Goal: Task Accomplishment & Management: Manage account settings

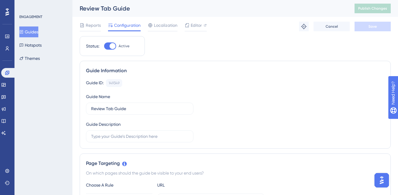
click at [30, 35] on button "Guides" at bounding box center [28, 32] width 19 height 11
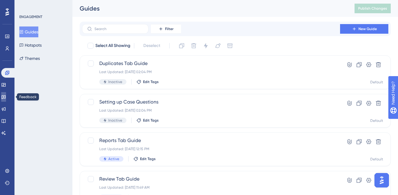
click at [6, 94] on link at bounding box center [3, 97] width 5 height 10
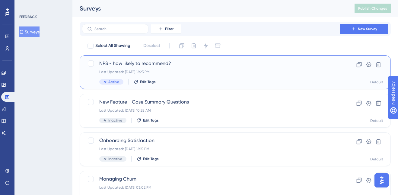
click at [217, 80] on div "Active Edit Tags" at bounding box center [211, 81] width 224 height 5
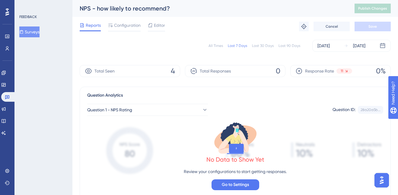
click at [263, 45] on div "Last 30 Days" at bounding box center [263, 45] width 22 height 5
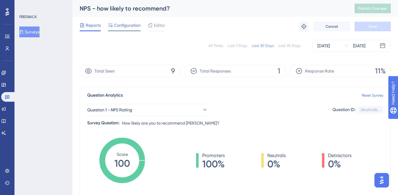
click at [120, 27] on span "Configuration" at bounding box center [127, 25] width 27 height 7
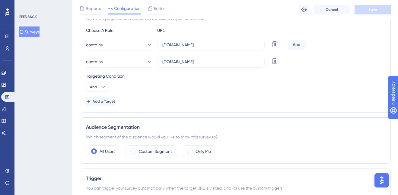
scroll to position [136, 0]
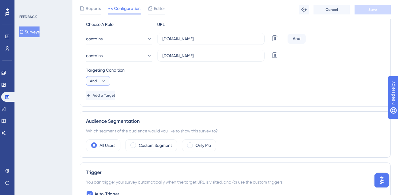
click at [106, 84] on icon at bounding box center [103, 81] width 6 height 6
click at [154, 79] on div "Targeting Condition And And And Or Or" at bounding box center [235, 76] width 298 height 19
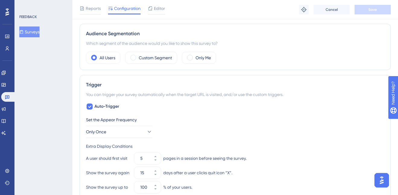
scroll to position [215, 0]
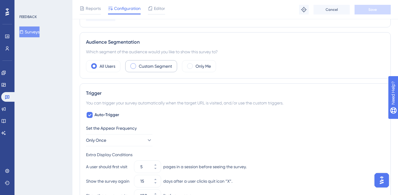
click at [135, 65] on span at bounding box center [133, 66] width 6 height 6
click at [138, 64] on input "radio" at bounding box center [138, 64] width 0 height 0
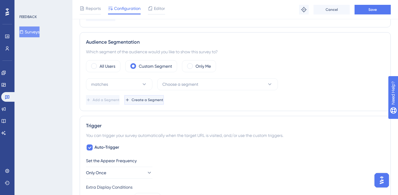
click at [164, 103] on button "Create a Segment" at bounding box center [144, 100] width 40 height 10
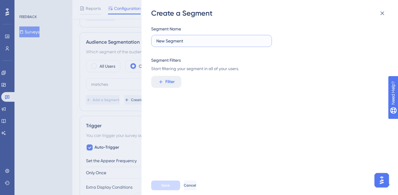
click at [186, 40] on input "New Segment" at bounding box center [211, 41] width 110 height 7
click at [170, 82] on span "Filter" at bounding box center [169, 81] width 9 height 7
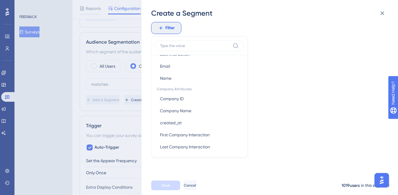
scroll to position [326, 0]
click at [185, 70] on button "Email Email" at bounding box center [199, 66] width 89 height 12
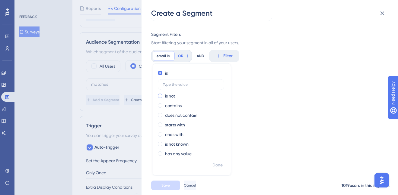
click at [172, 94] on label "is not" at bounding box center [170, 96] width 10 height 7
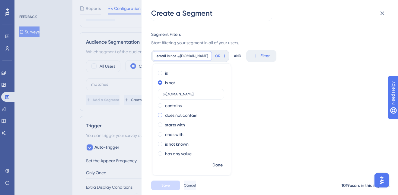
type input "@[DOMAIN_NAME]"
click at [175, 115] on label "does not contain" at bounding box center [181, 115] width 32 height 7
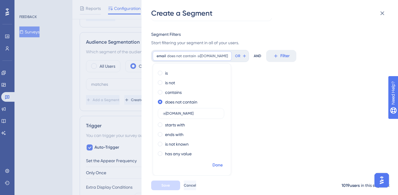
click at [218, 166] on span "Done" at bounding box center [217, 165] width 10 height 7
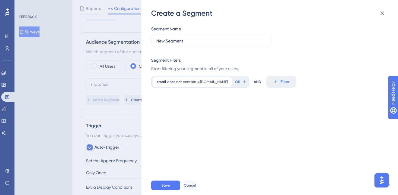
scroll to position [0, 0]
click at [190, 41] on input "New Segment" at bounding box center [211, 41] width 110 height 7
drag, startPoint x: 190, startPoint y: 41, endPoint x: 151, endPoint y: 42, distance: 39.8
click at [151, 43] on div "Create a Segment Segment Name New Segment Segment Filters Start filtering your …" at bounding box center [269, 97] width 256 height 195
type input "all customers"
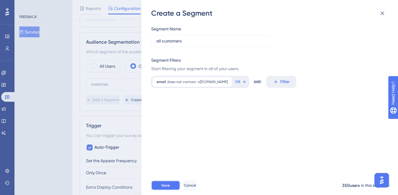
click at [165, 189] on button "Save" at bounding box center [165, 186] width 29 height 10
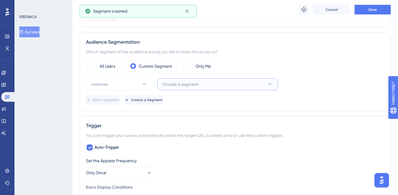
click at [182, 86] on span "Choose a segment" at bounding box center [180, 84] width 36 height 7
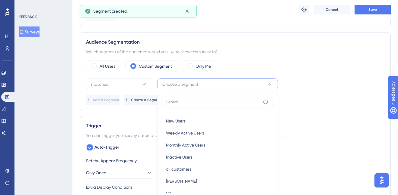
scroll to position [262, 0]
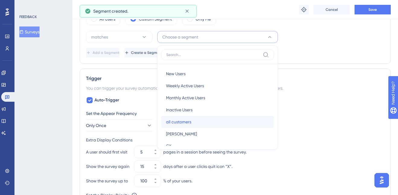
click at [183, 124] on span "all customers" at bounding box center [178, 122] width 25 height 7
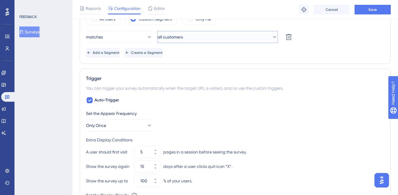
click at [193, 40] on button "all customers" at bounding box center [217, 37] width 121 height 12
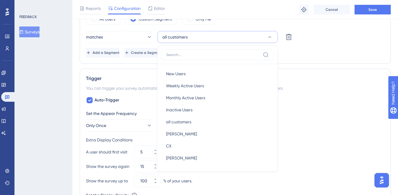
scroll to position [268, 0]
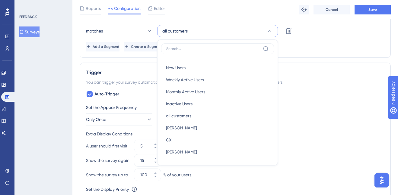
click at [144, 60] on div "Status: Active Survey Information Survey ID: 6249 Copy Survey Name NPS - how li…" at bounding box center [235, 56] width 311 height 572
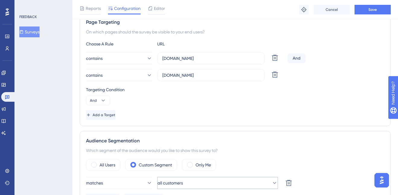
scroll to position [118, 0]
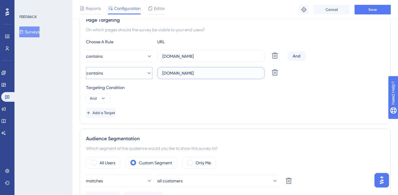
drag, startPoint x: 212, startPoint y: 73, endPoint x: 151, endPoint y: 70, distance: 61.9
click at [151, 70] on div "contains [DOMAIN_NAME] Delete" at bounding box center [185, 73] width 199 height 12
type input "[DOMAIN_NAME]"
